Goal: Find specific page/section: Find specific page/section

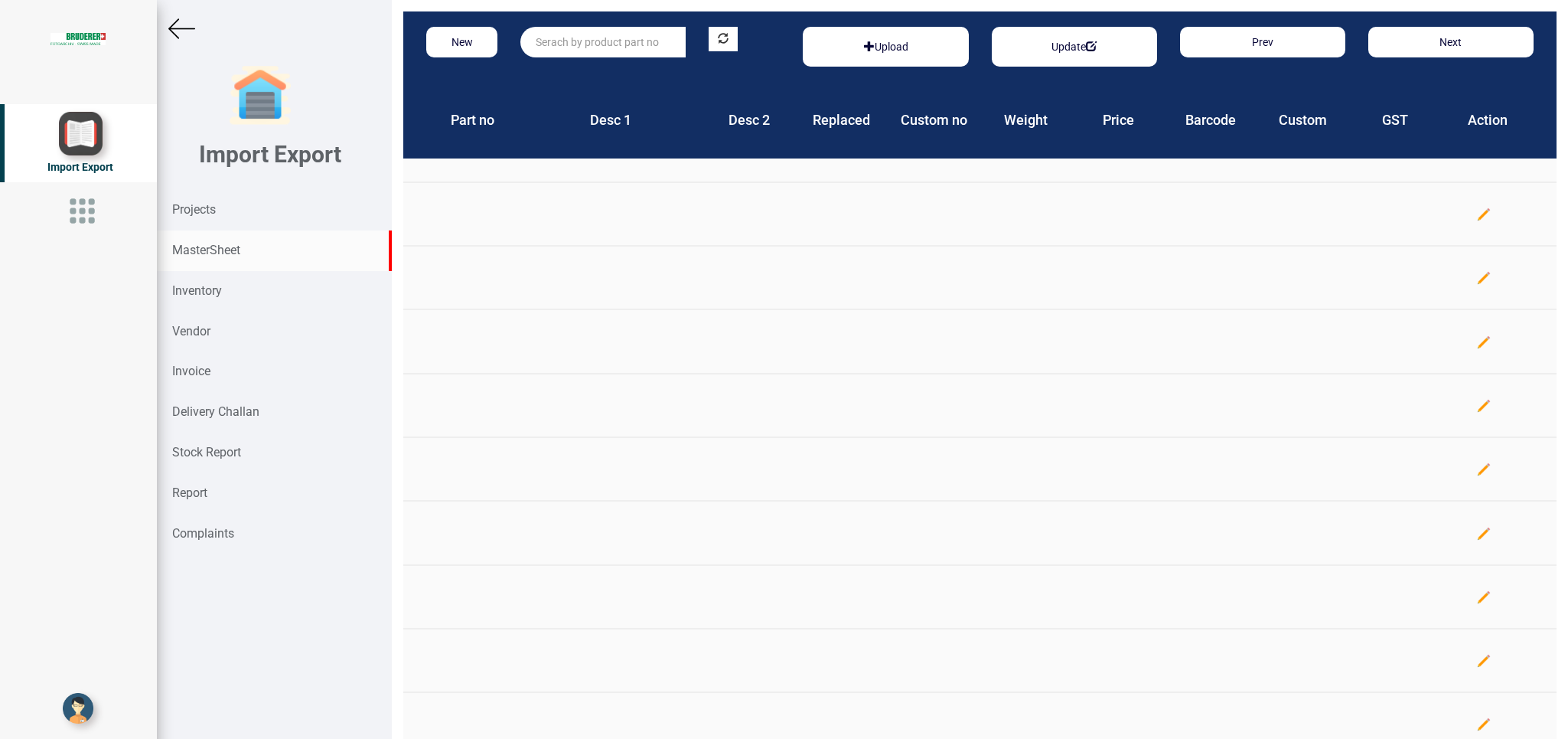
click at [569, 41] on input "text" at bounding box center [603, 42] width 165 height 31
click at [555, 45] on input "text" at bounding box center [603, 42] width 165 height 31
type input "s"
click at [232, 244] on strong "MasterSheet" at bounding box center [206, 249] width 68 height 14
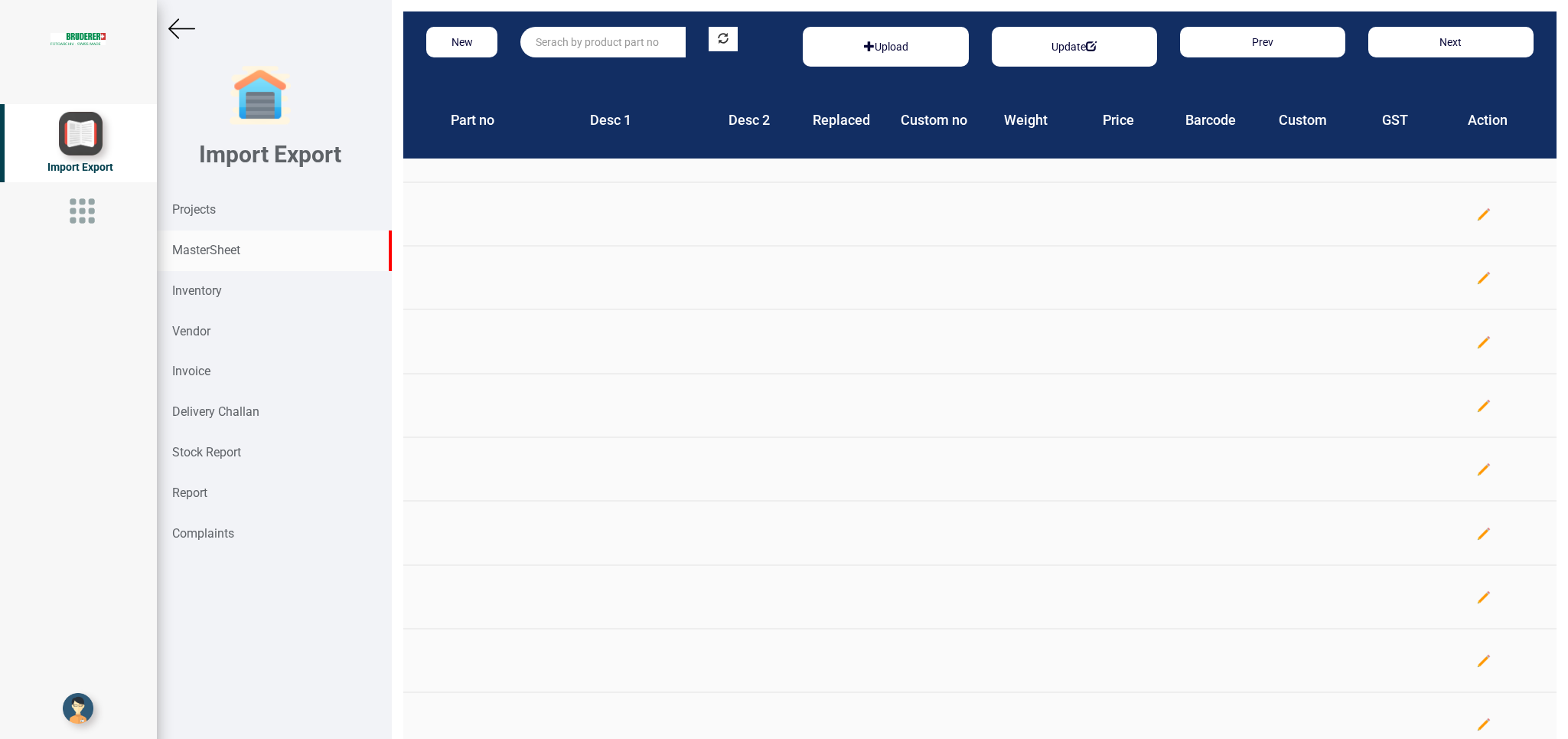
click at [545, 50] on input "text" at bounding box center [603, 42] width 165 height 31
click at [193, 288] on strong "Inventory" at bounding box center [197, 290] width 50 height 14
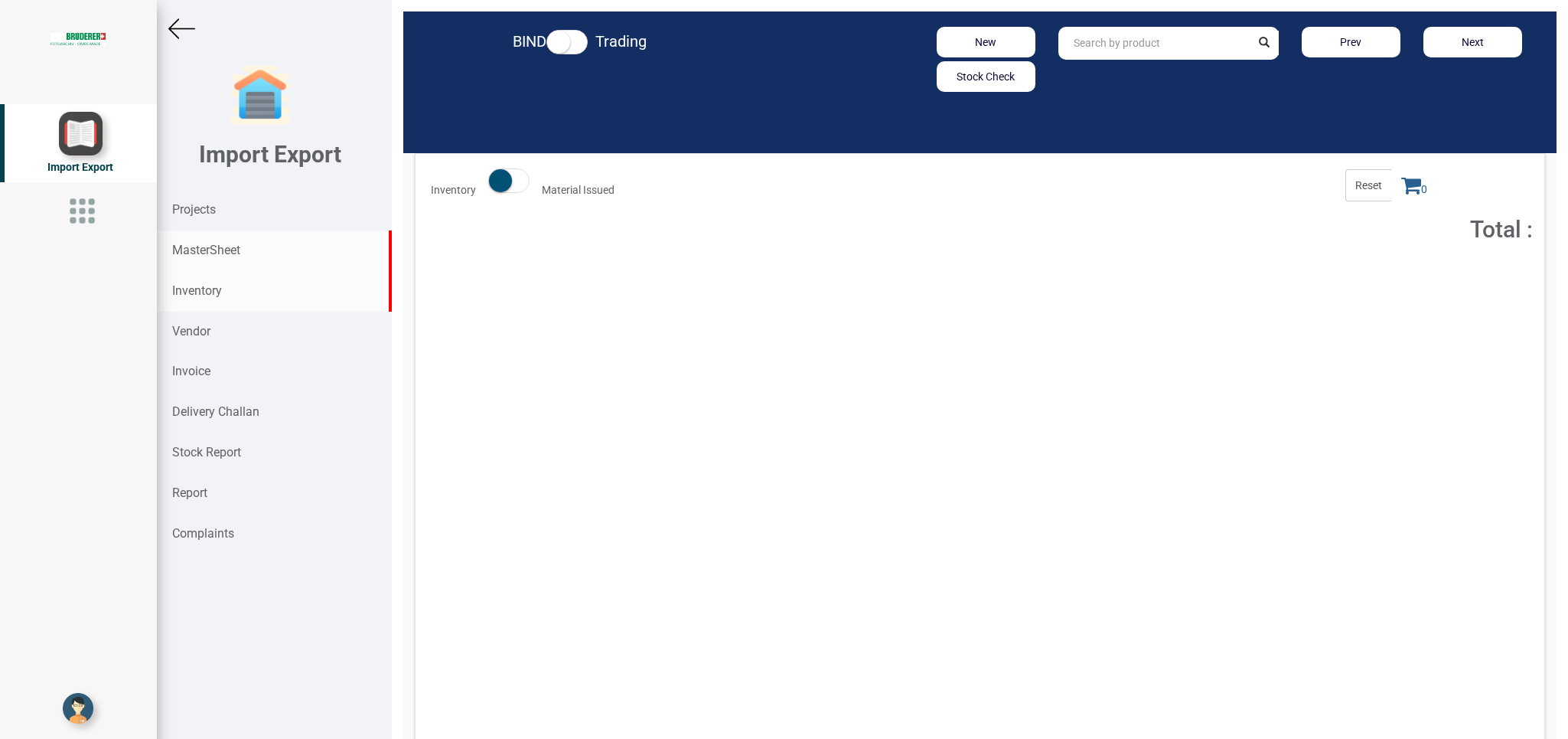
click at [217, 250] on strong "MasterSheet" at bounding box center [206, 249] width 68 height 14
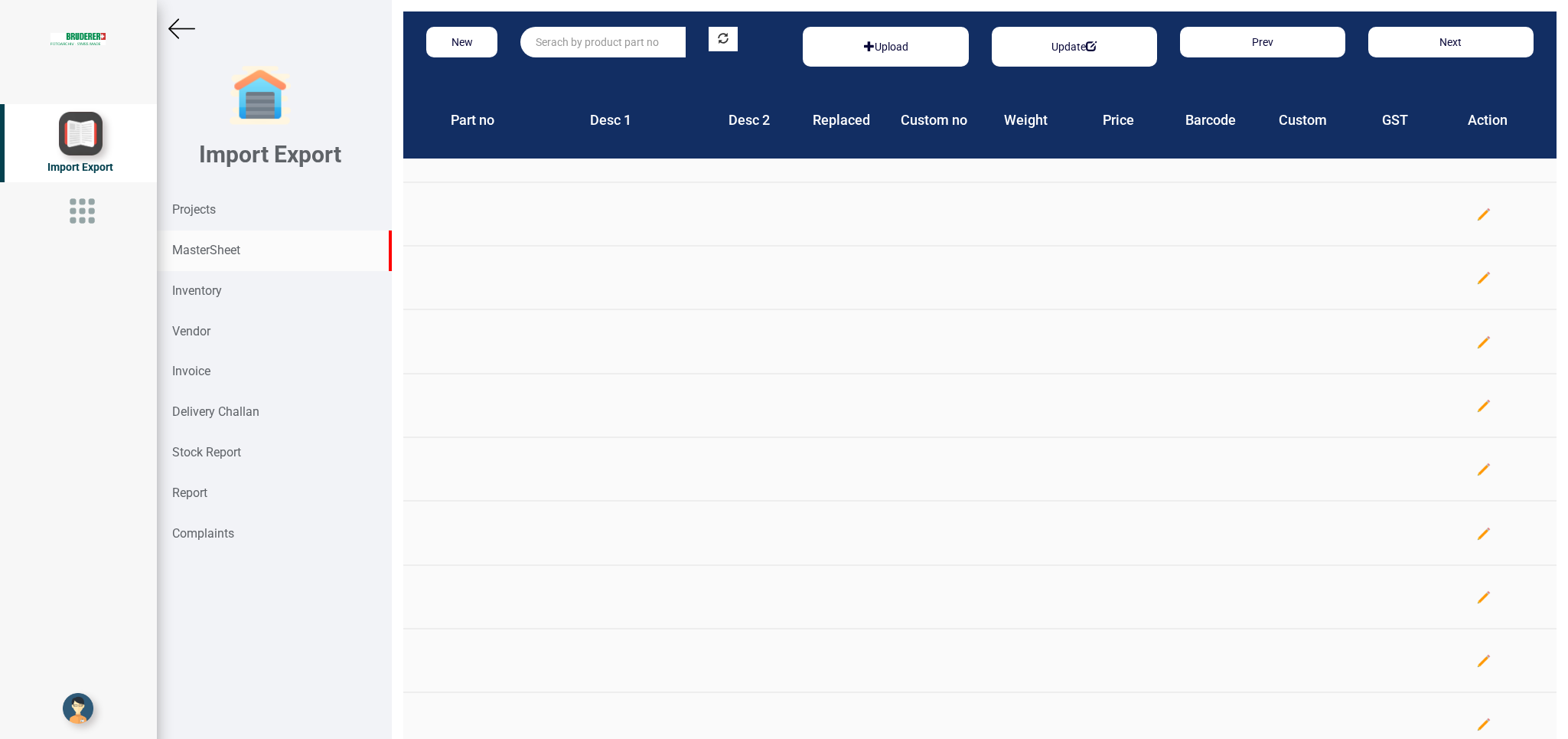
click at [576, 46] on input "text" at bounding box center [603, 42] width 165 height 31
type input "sfst"
click at [194, 204] on strong "Projects" at bounding box center [193, 209] width 43 height 14
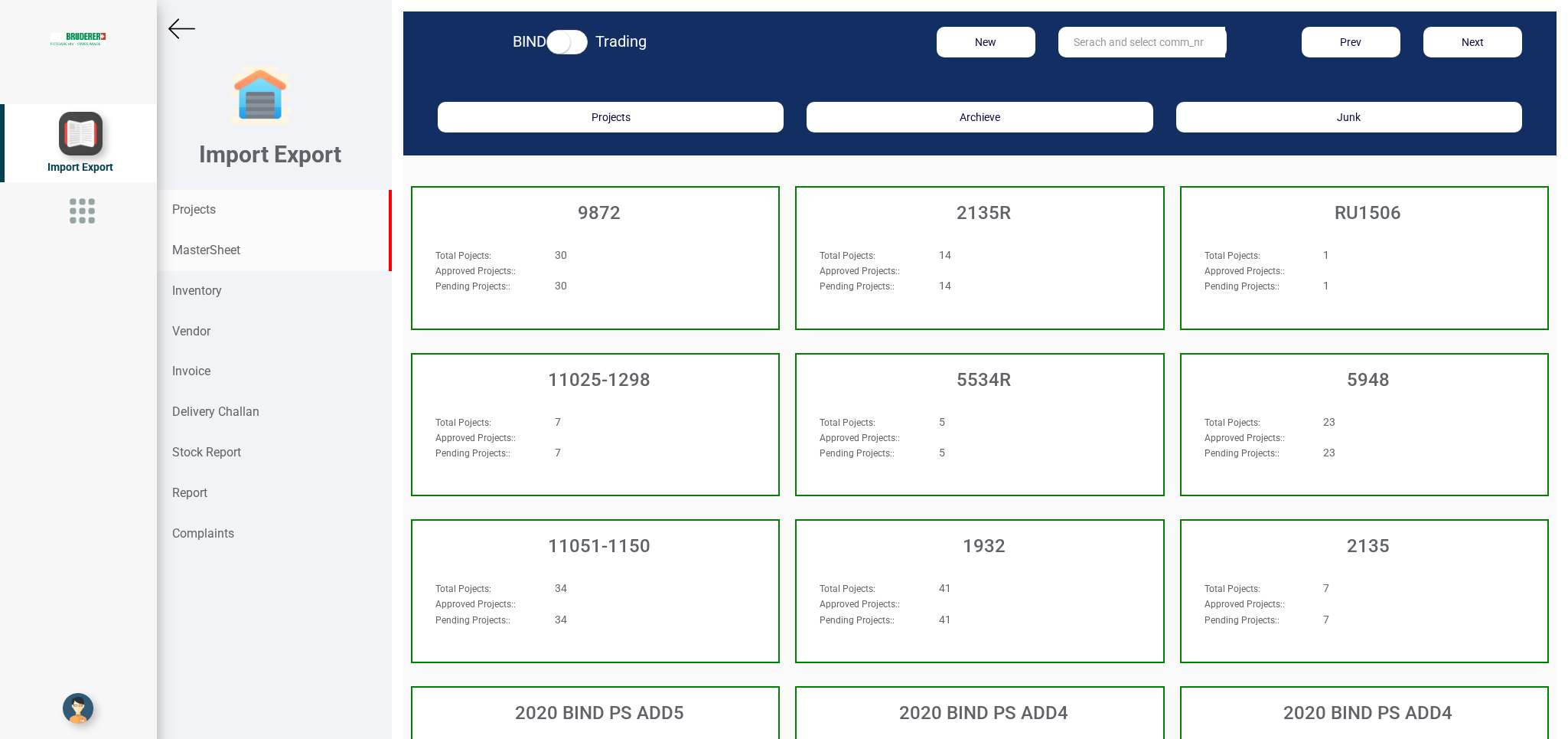
click at [213, 249] on strong "MasterSheet" at bounding box center [206, 249] width 68 height 14
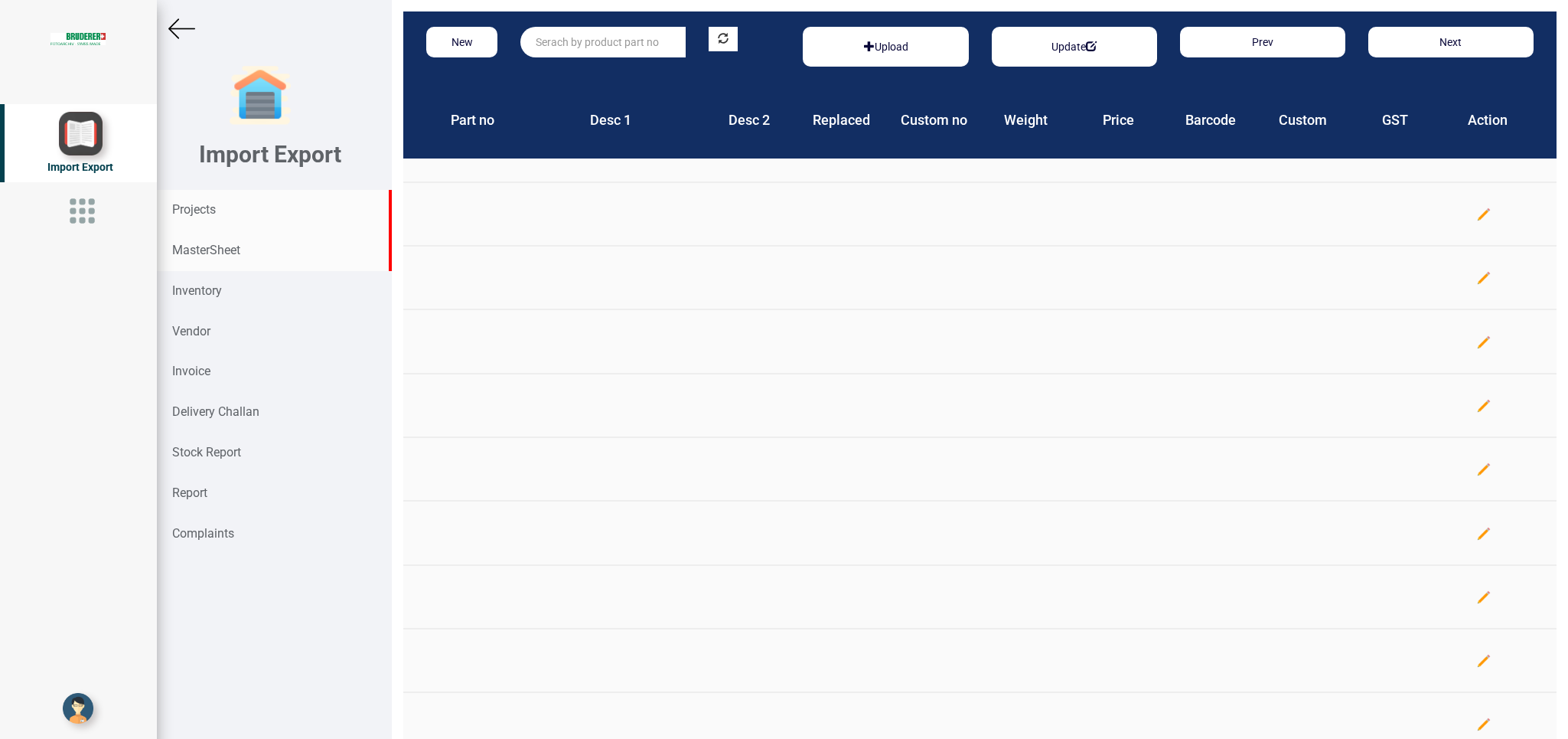
click at [243, 210] on div "Projects" at bounding box center [274, 210] width 235 height 41
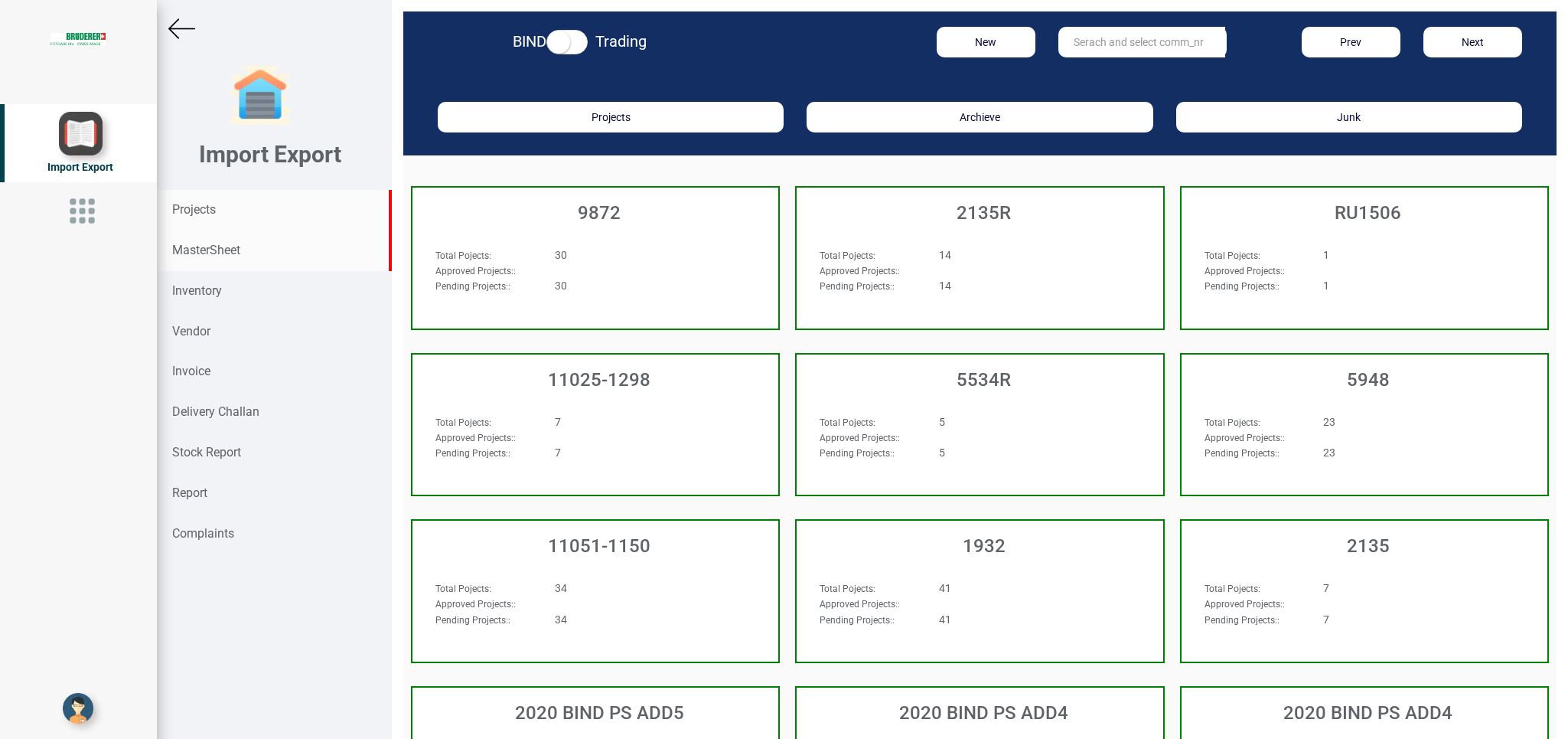
click at [211, 252] on strong "MasterSheet" at bounding box center [206, 249] width 68 height 14
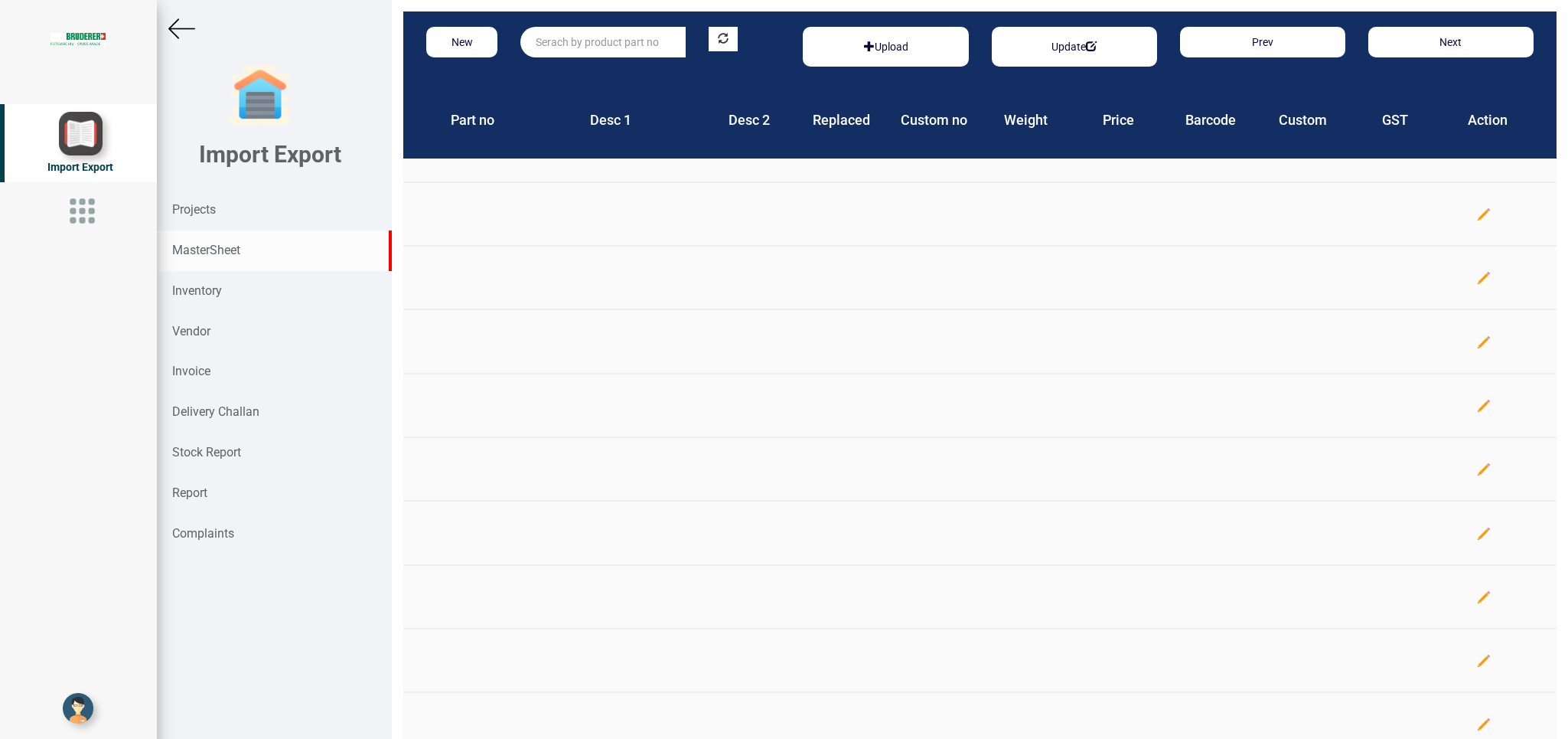
drag, startPoint x: 544, startPoint y: 43, endPoint x: 707, endPoint y: 120, distance: 180.3
click at [546, 43] on input "text" at bounding box center [603, 42] width 165 height 31
click at [201, 210] on strong "Projects" at bounding box center [193, 209] width 43 height 14
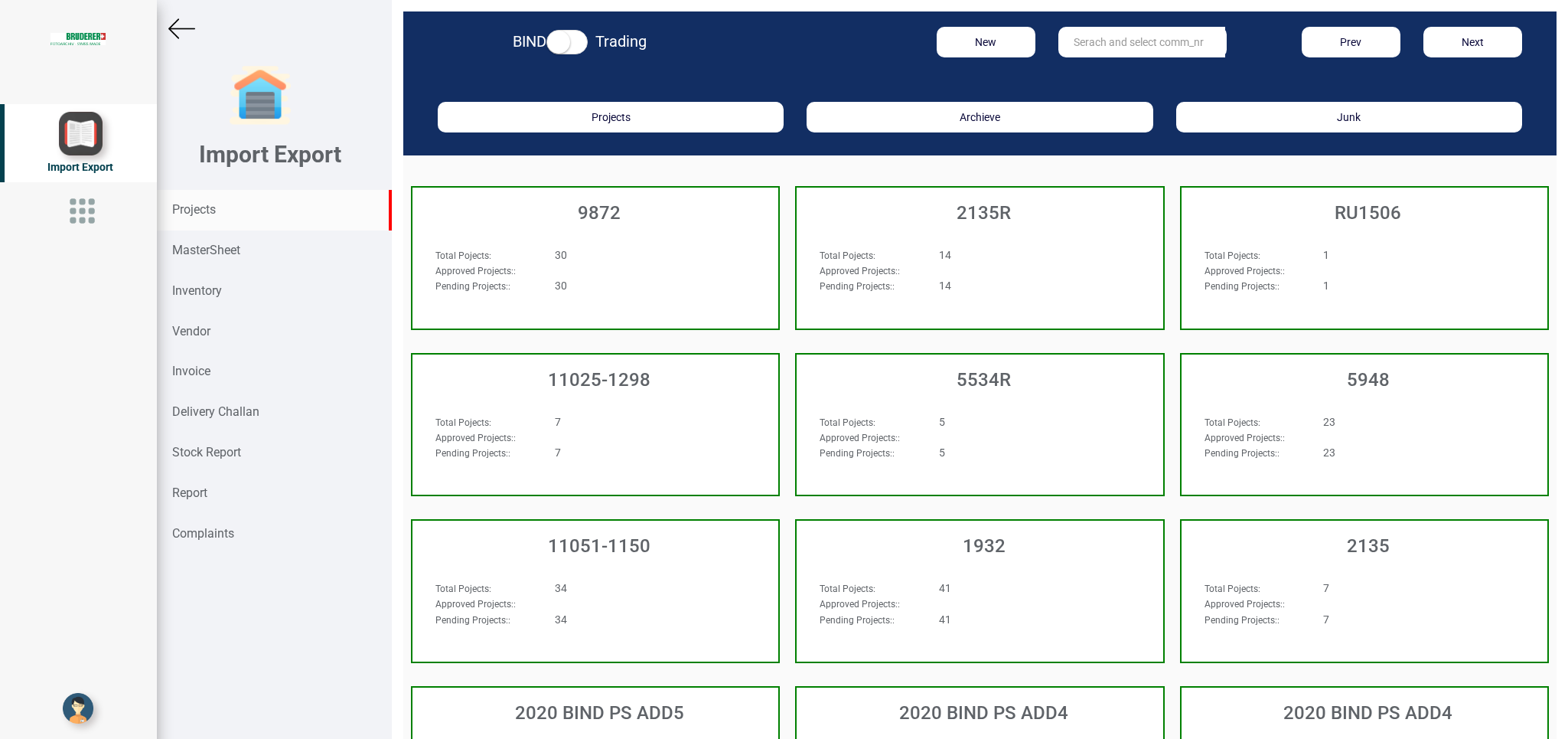
click at [1091, 34] on input "text" at bounding box center [1141, 42] width 167 height 31
drag, startPoint x: 1131, startPoint y: 43, endPoint x: 943, endPoint y: 43, distance: 188.0
click at [1058, 43] on input "10412" at bounding box center [1141, 42] width 167 height 31
click at [200, 208] on strong "Projects" at bounding box center [193, 209] width 43 height 14
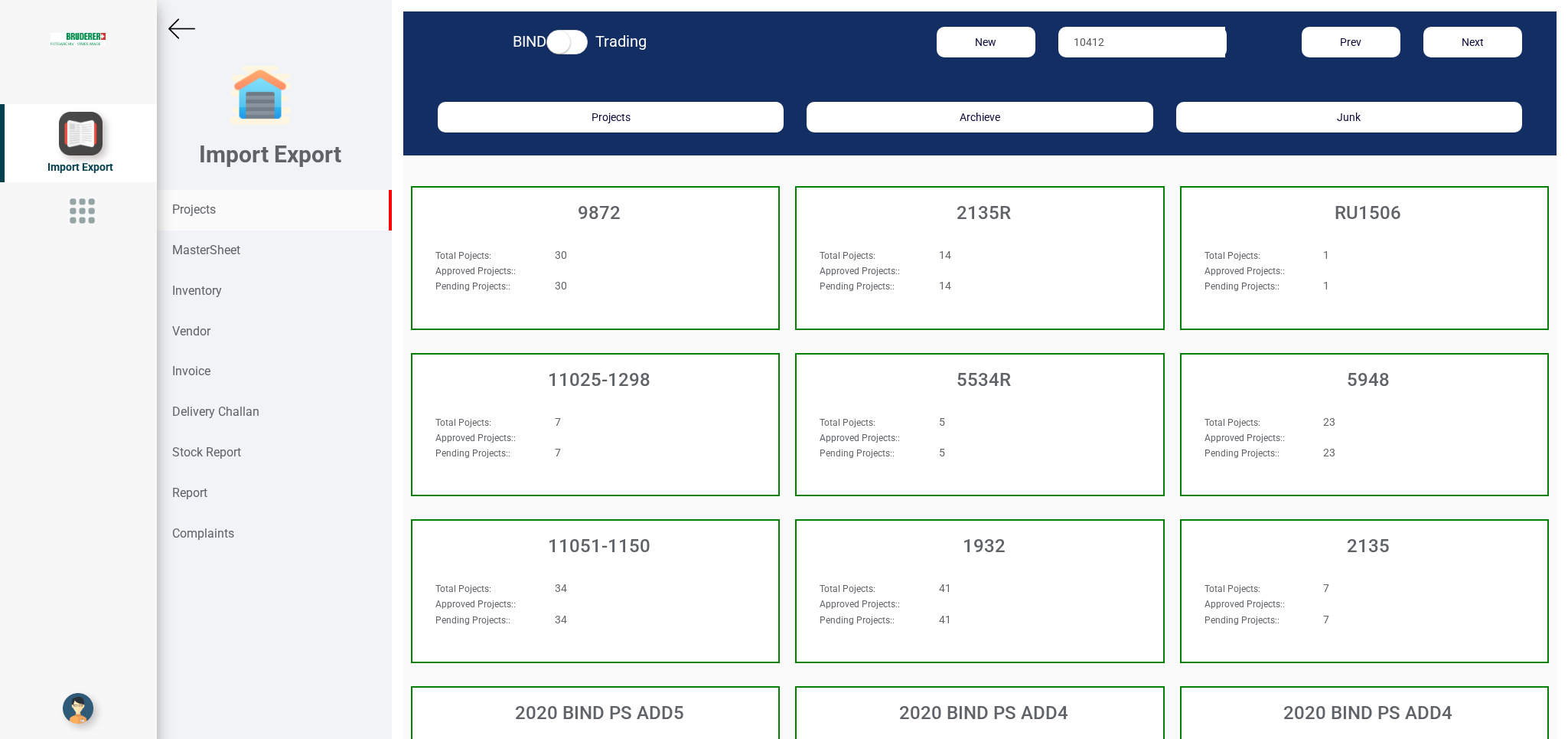
drag, startPoint x: 1119, startPoint y: 43, endPoint x: 1016, endPoint y: 39, distance: 103.1
click at [1058, 39] on input "10412" at bounding box center [1141, 42] width 167 height 31
drag, startPoint x: 1248, startPoint y: 162, endPoint x: 1197, endPoint y: 137, distance: 56.8
click at [1157, 55] on input "10412" at bounding box center [1141, 42] width 167 height 31
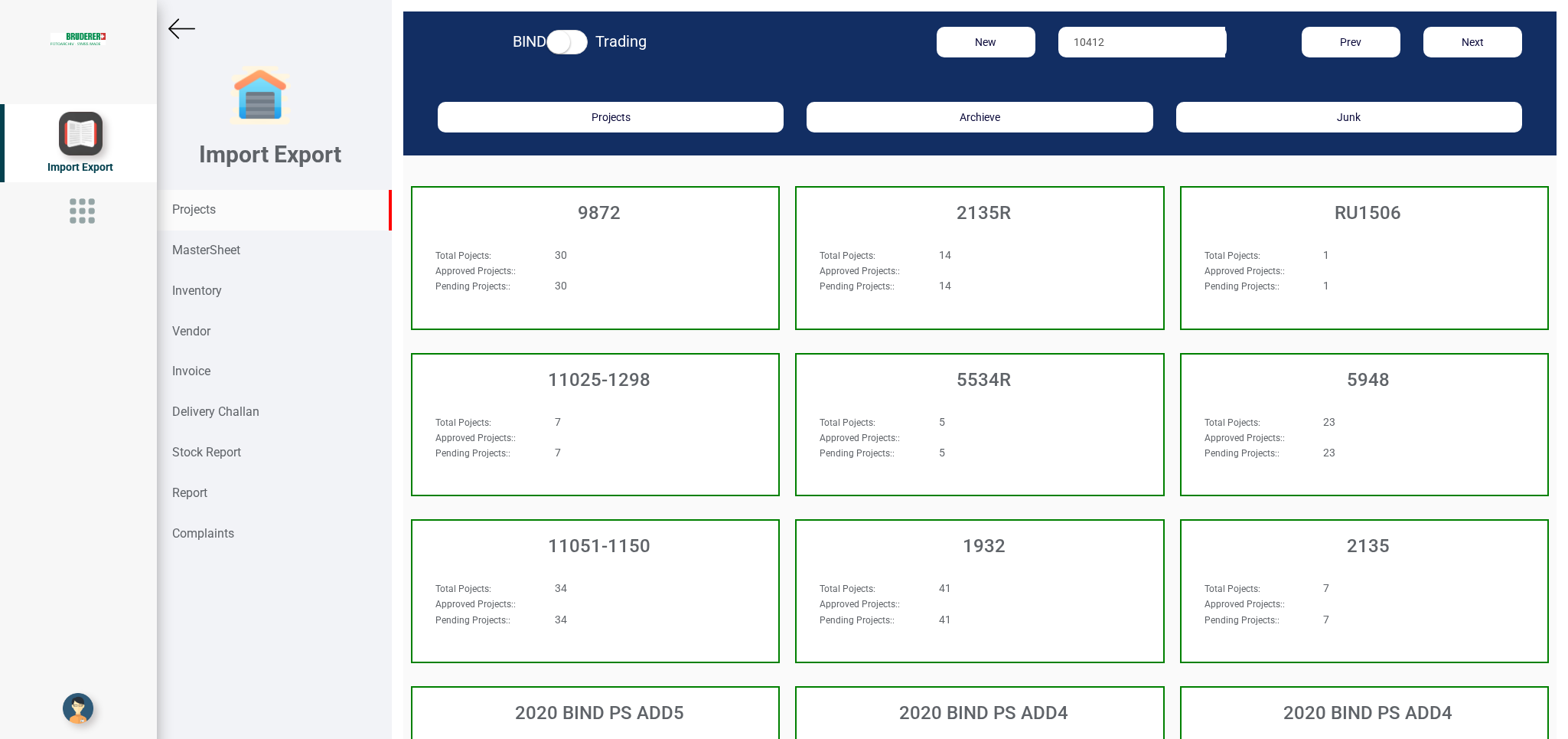
drag, startPoint x: 1143, startPoint y: 52, endPoint x: 907, endPoint y: 48, distance: 236.0
click at [1058, 48] on input "10412" at bounding box center [1141, 42] width 167 height 31
type input "10412"
click at [1219, 248] on div "Total Pojects :" at bounding box center [1253, 255] width 120 height 15
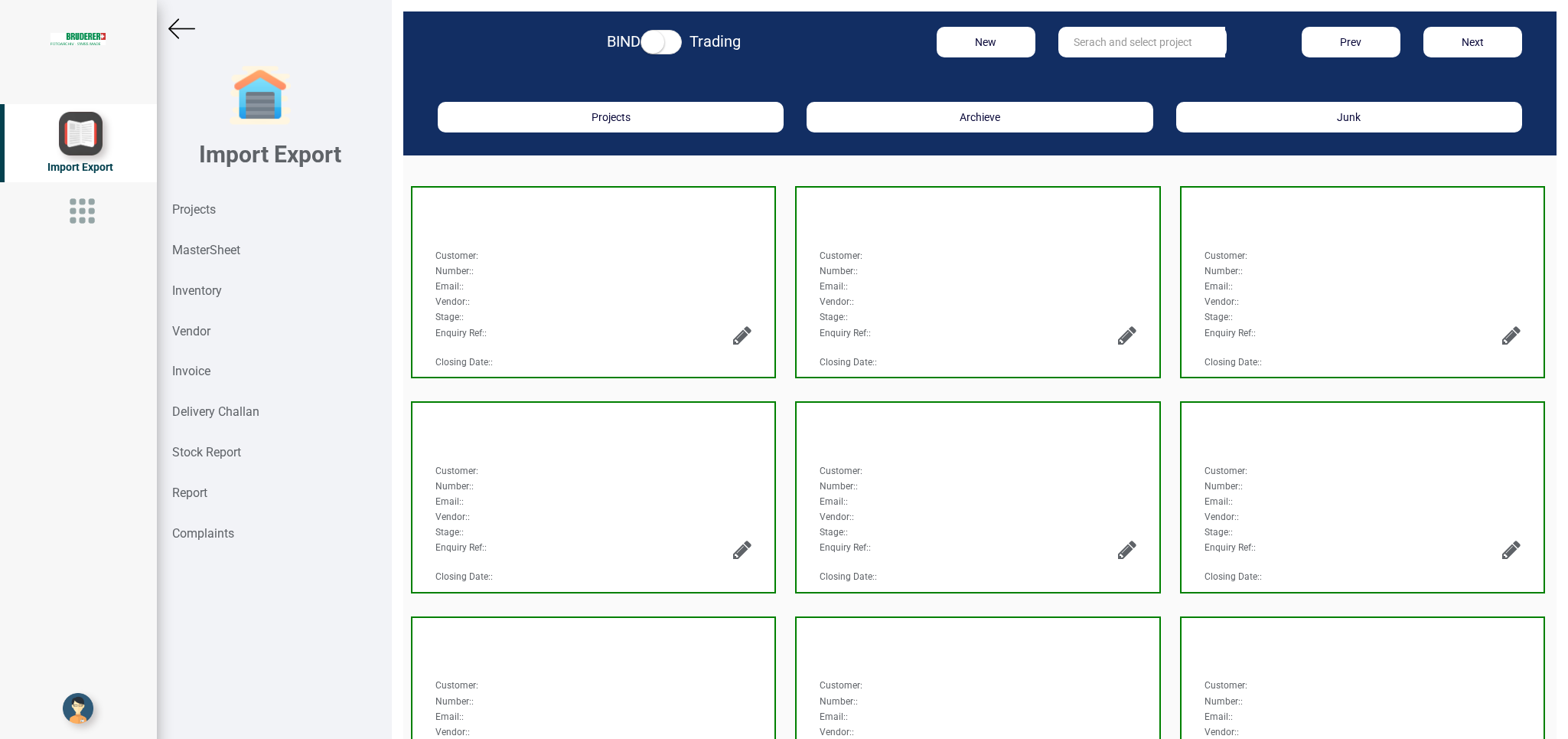
click at [1097, 53] on input "text" at bounding box center [1141, 42] width 167 height 31
type input "10412"
